Goal: Task Accomplishment & Management: Manage account settings

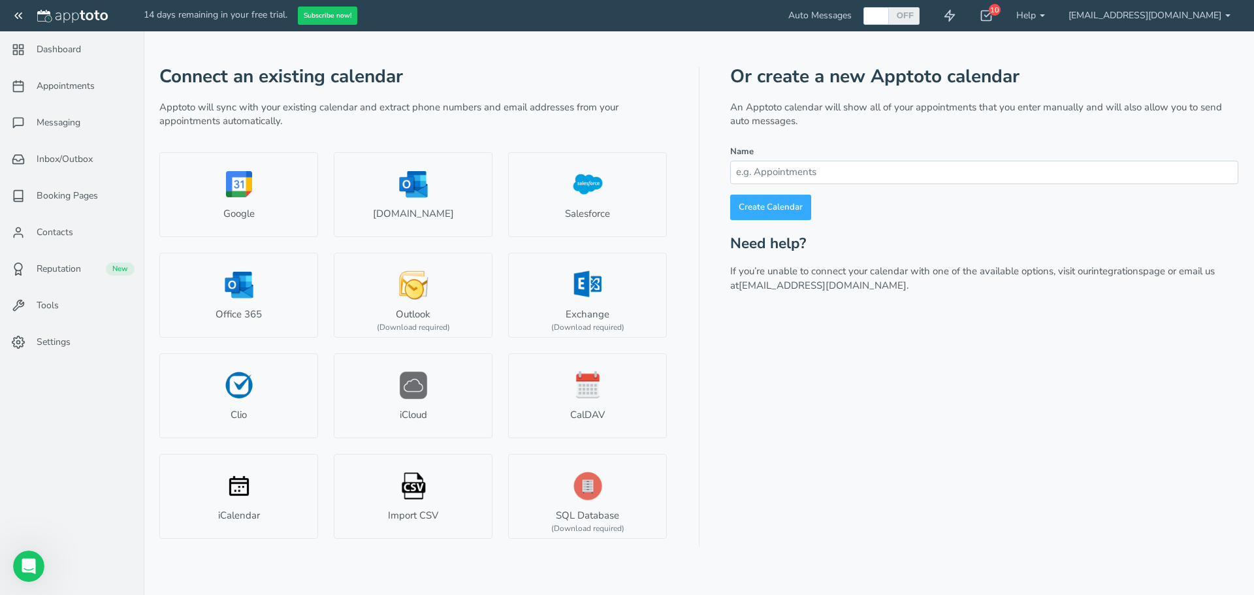
scroll to position [2, 0]
click at [62, 234] on span "Contacts" at bounding box center [55, 232] width 37 height 13
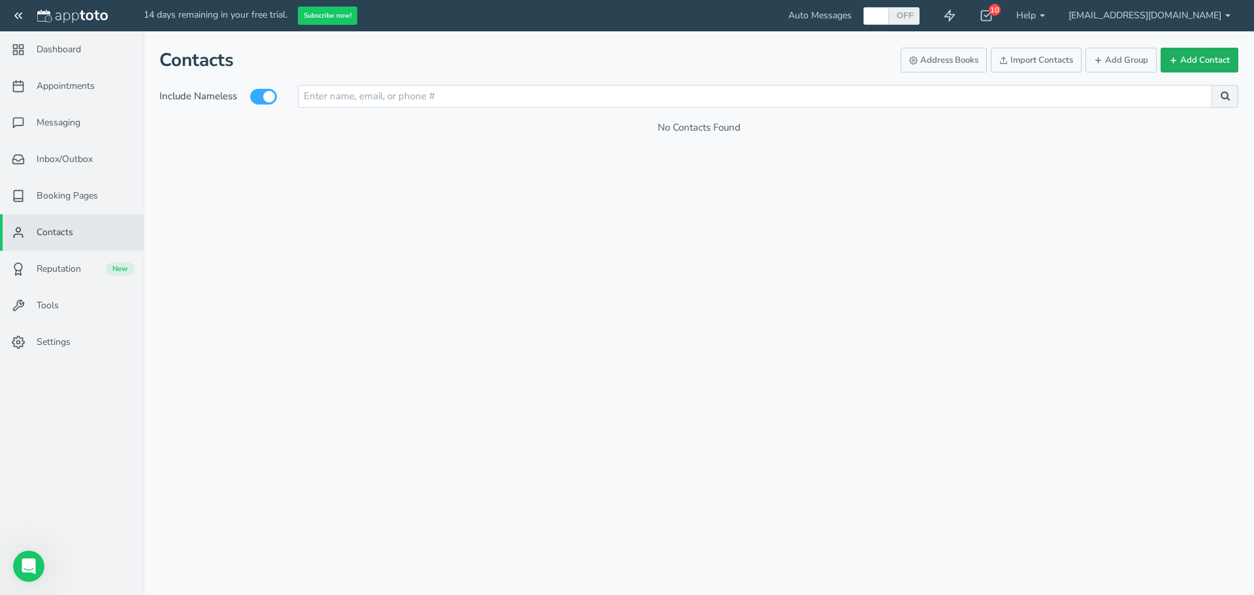
click at [1188, 62] on button "Add Contact" at bounding box center [1199, 60] width 78 height 25
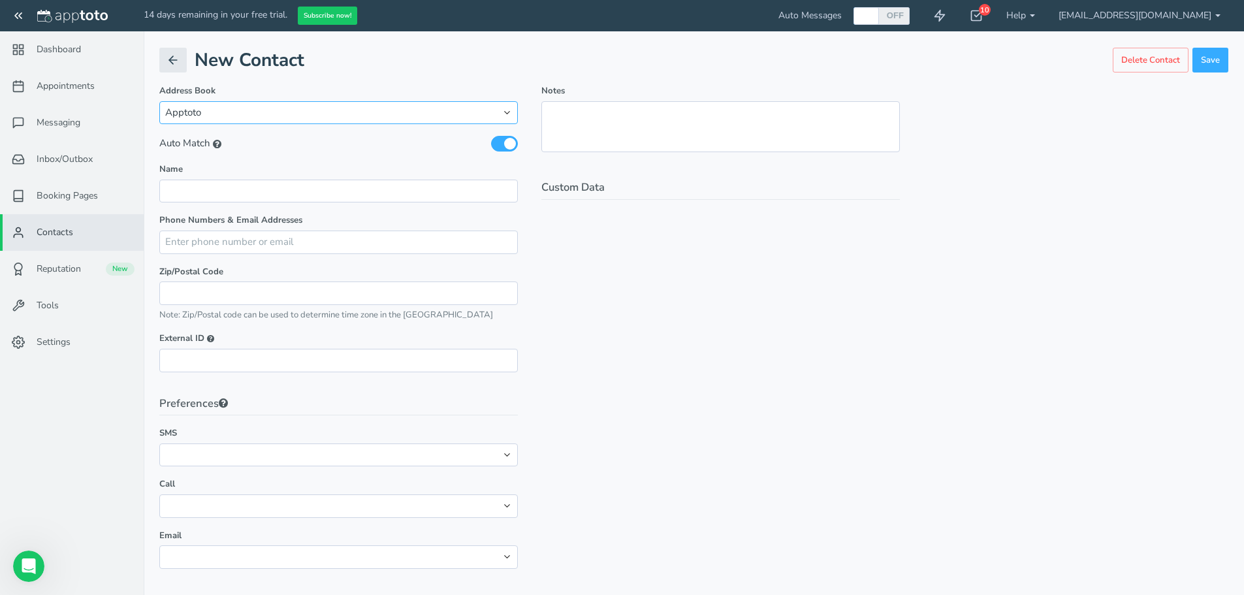
click at [267, 120] on select "Apptoto" at bounding box center [338, 112] width 358 height 23
click at [276, 191] on input "text" at bounding box center [338, 191] width 358 height 23
click at [686, 272] on div "Notes Custom Data" at bounding box center [721, 333] width 382 height 496
click at [172, 64] on icon at bounding box center [173, 60] width 13 height 13
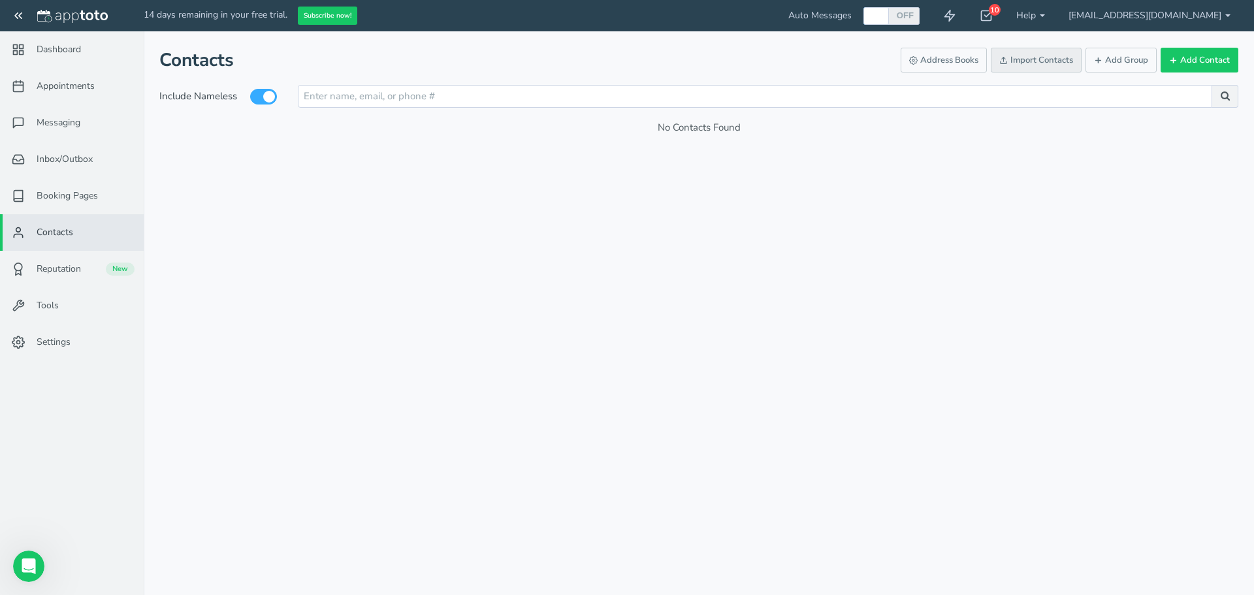
click at [1060, 63] on link "Import Contacts" at bounding box center [1036, 60] width 91 height 25
